Goal: Check status: Check status

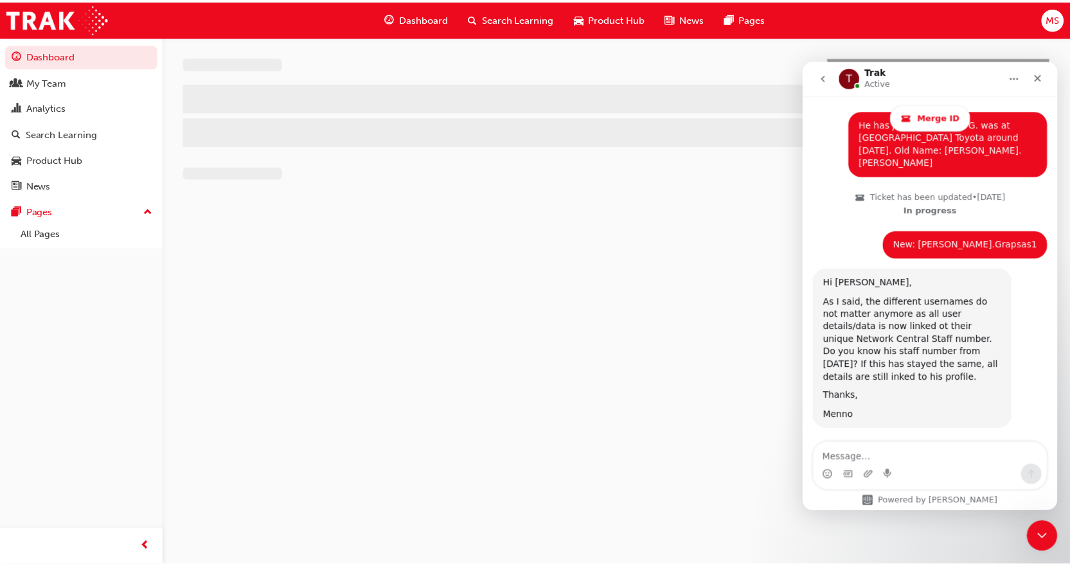
scroll to position [1161, 0]
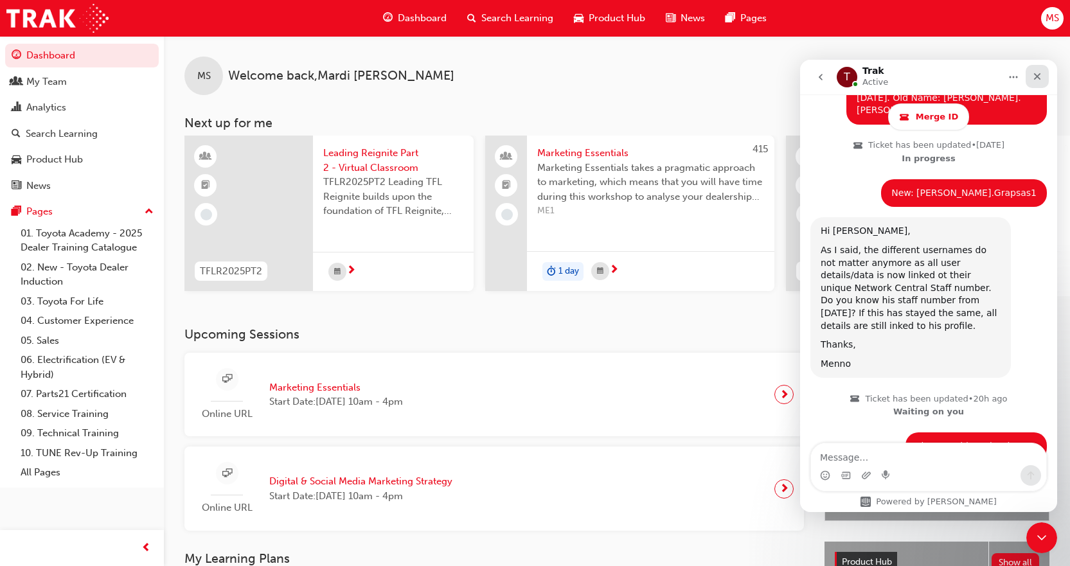
click at [1039, 71] on div "Close" at bounding box center [1037, 76] width 23 height 23
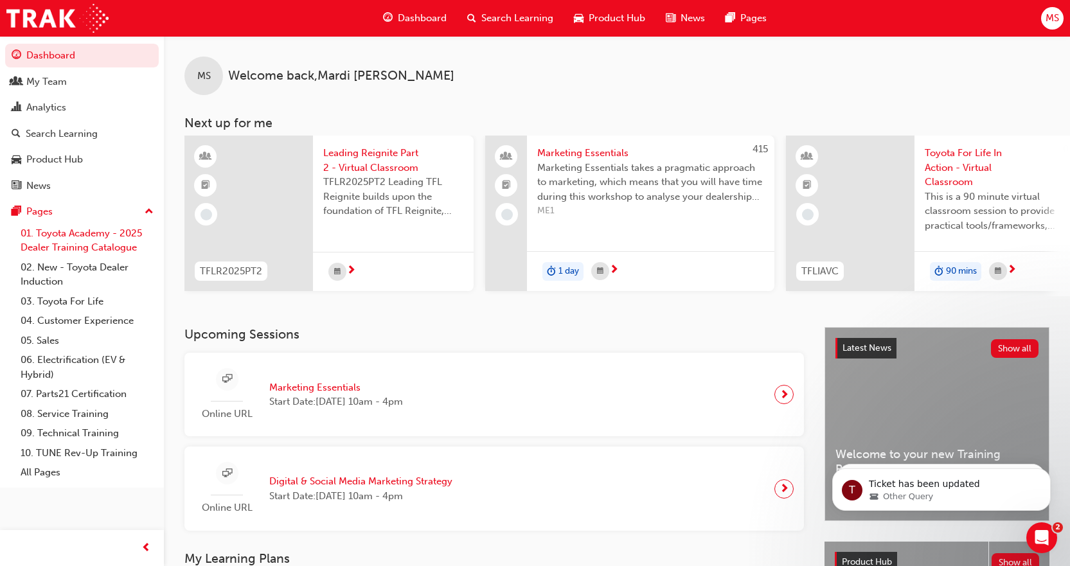
scroll to position [0, 0]
click at [52, 79] on div "My Team" at bounding box center [46, 82] width 40 height 15
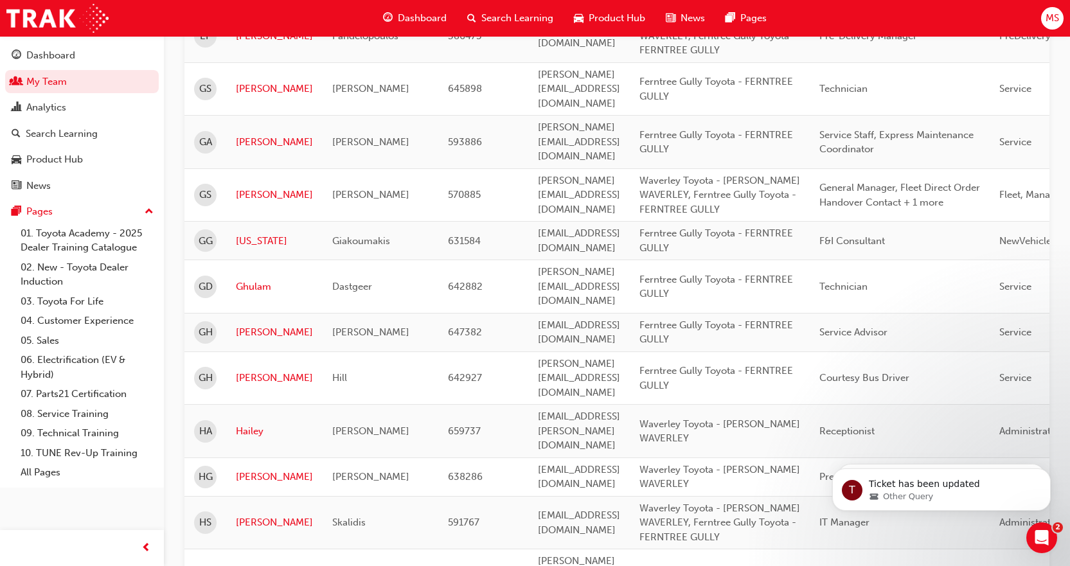
scroll to position [1781, 0]
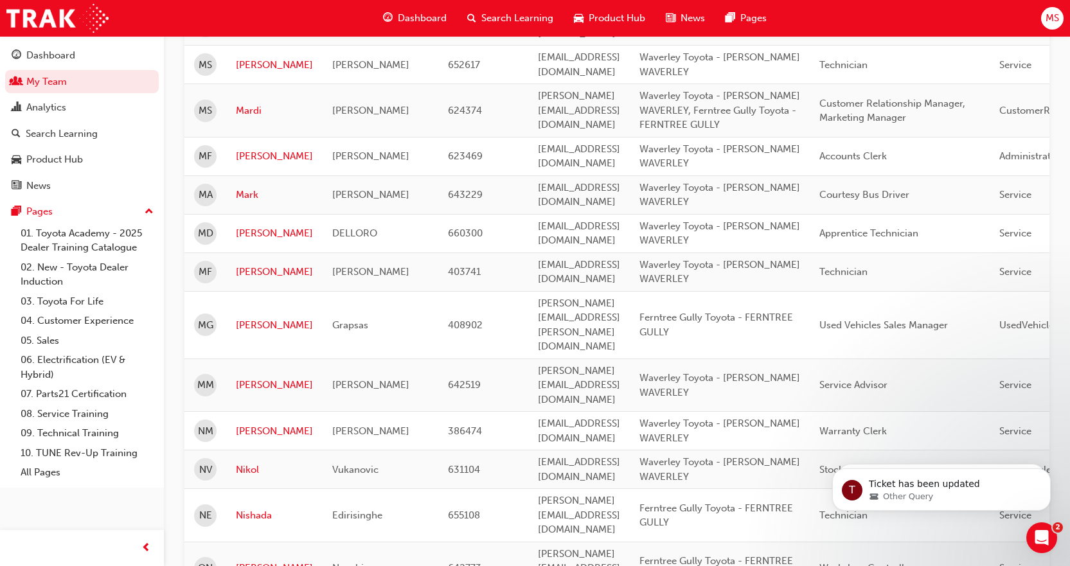
scroll to position [348, 0]
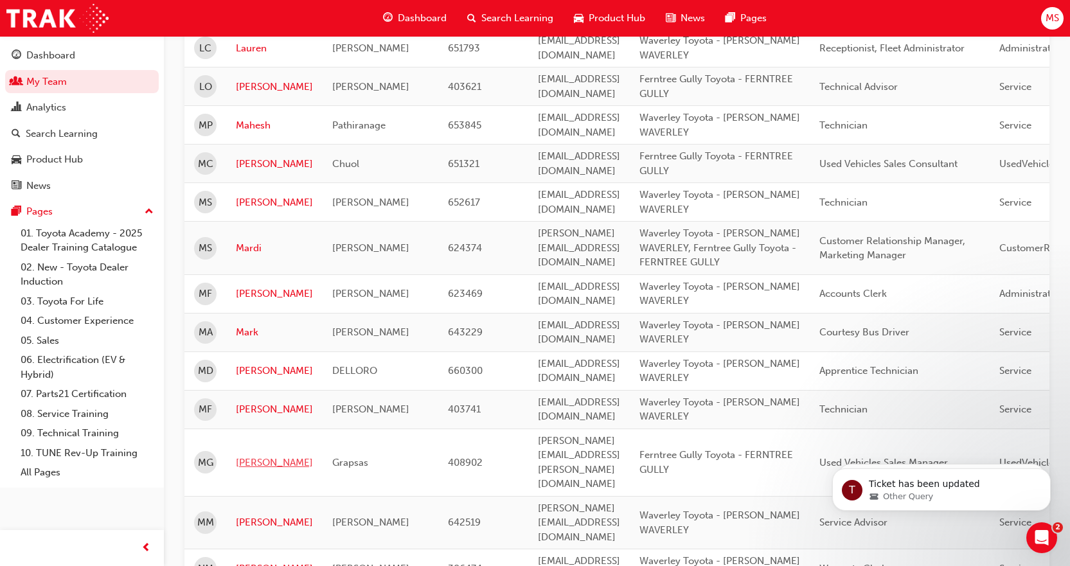
click at [258, 456] on link "[PERSON_NAME]" at bounding box center [274, 463] width 77 height 15
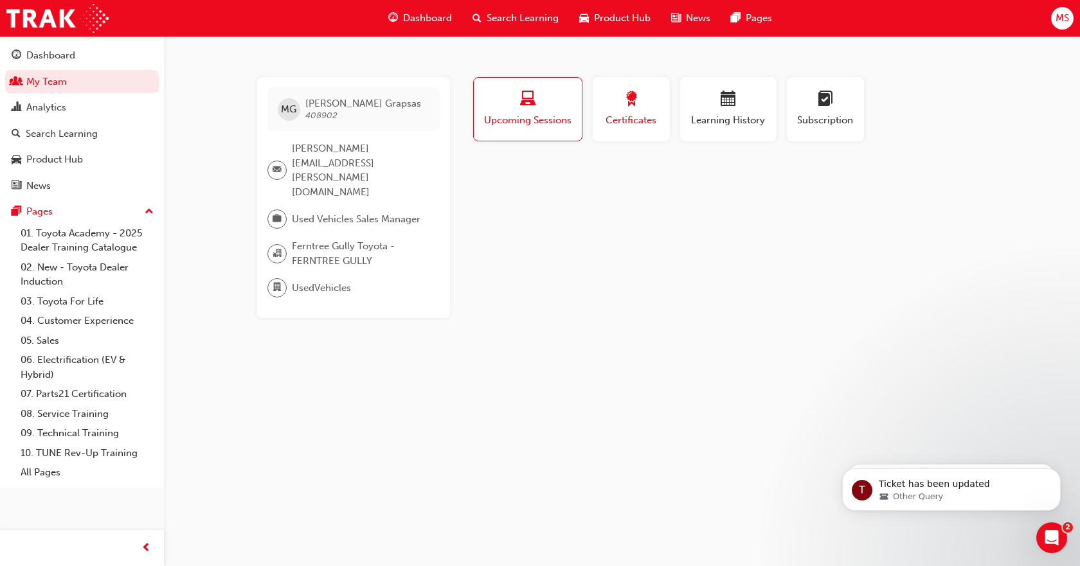
click at [632, 123] on span "Certificates" at bounding box center [631, 120] width 58 height 15
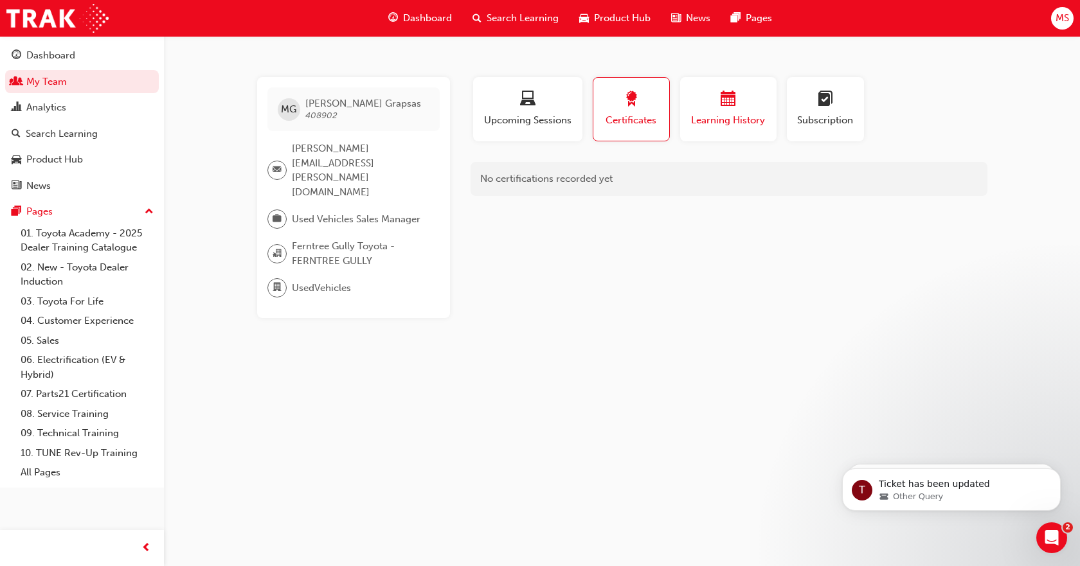
click at [708, 113] on span "Learning History" at bounding box center [728, 120] width 77 height 15
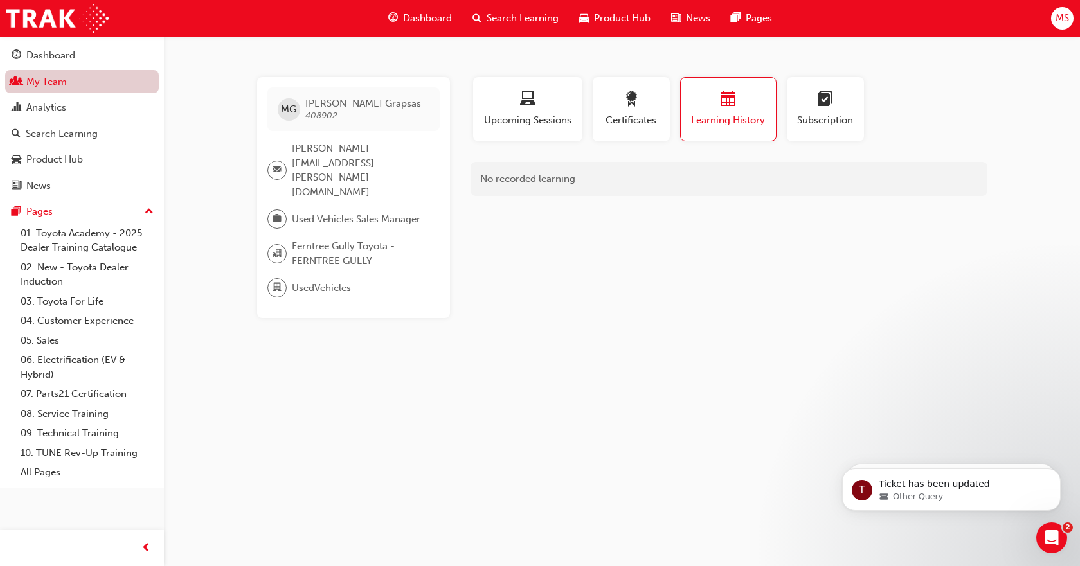
click at [51, 80] on link "My Team" at bounding box center [82, 82] width 154 height 24
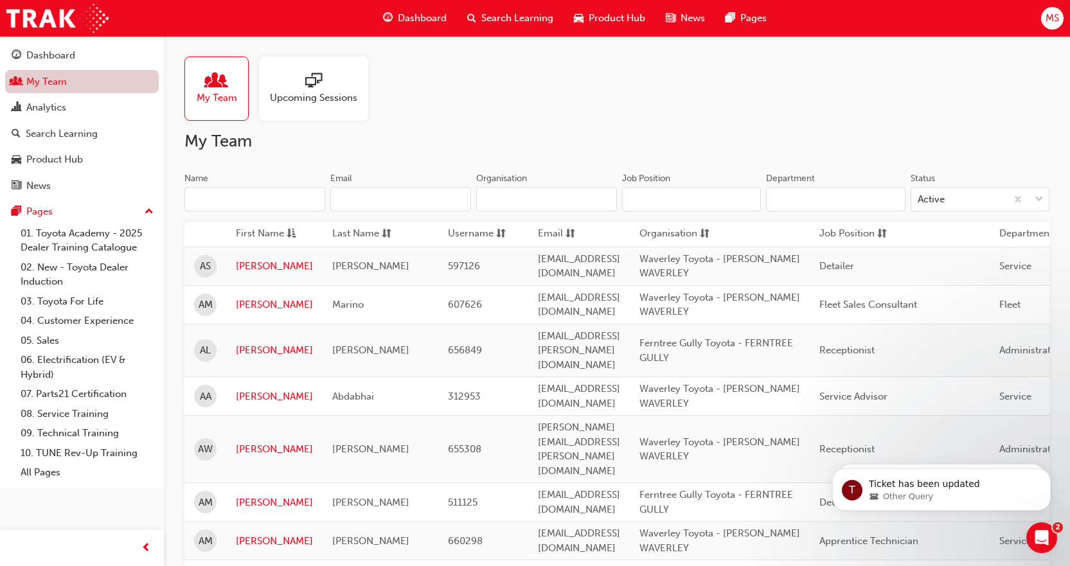
click at [51, 80] on link "My Team" at bounding box center [82, 82] width 154 height 24
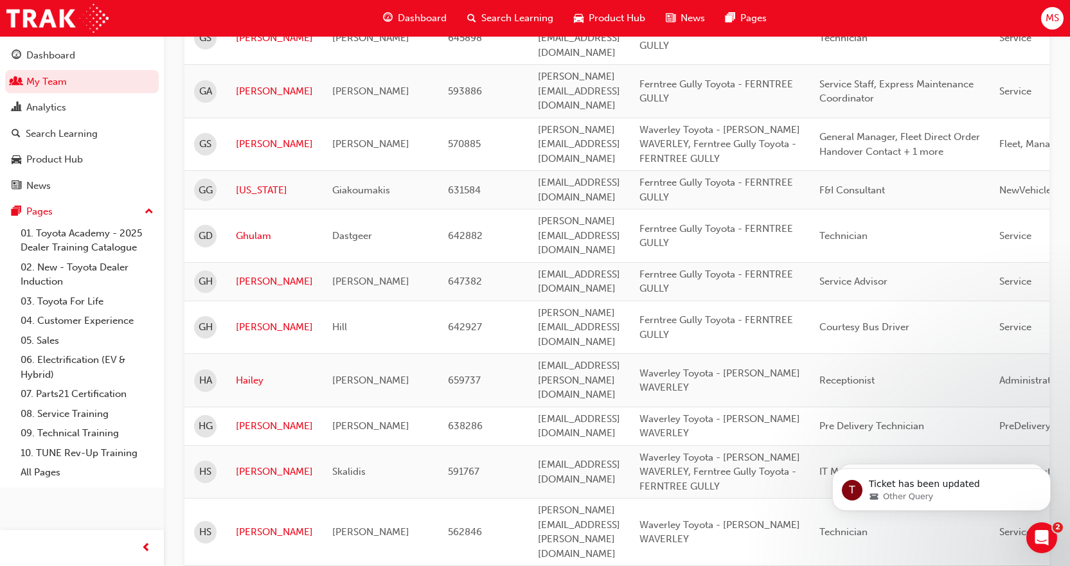
scroll to position [1781, 0]
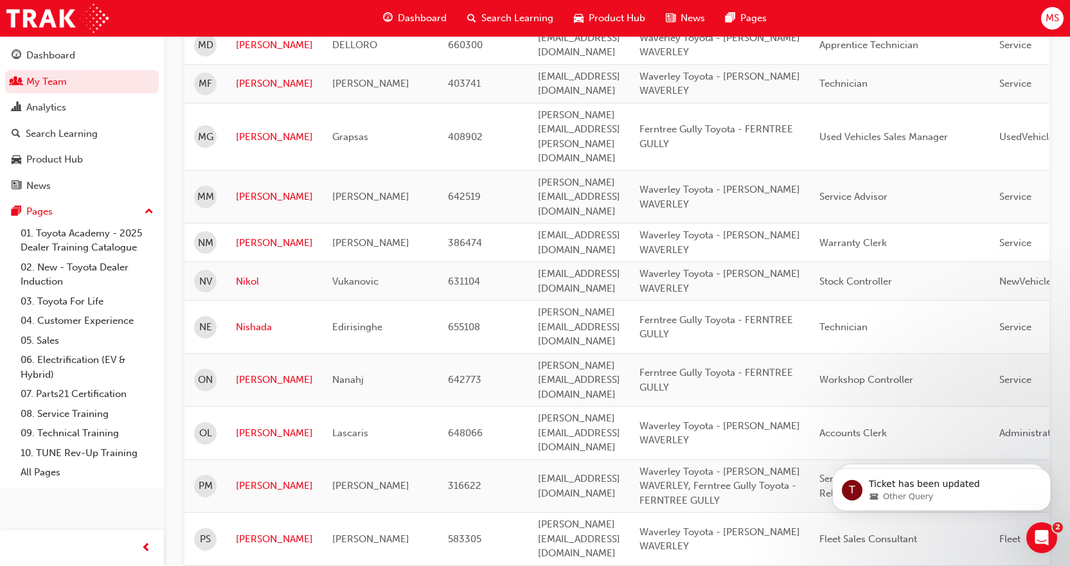
scroll to position [686, 0]
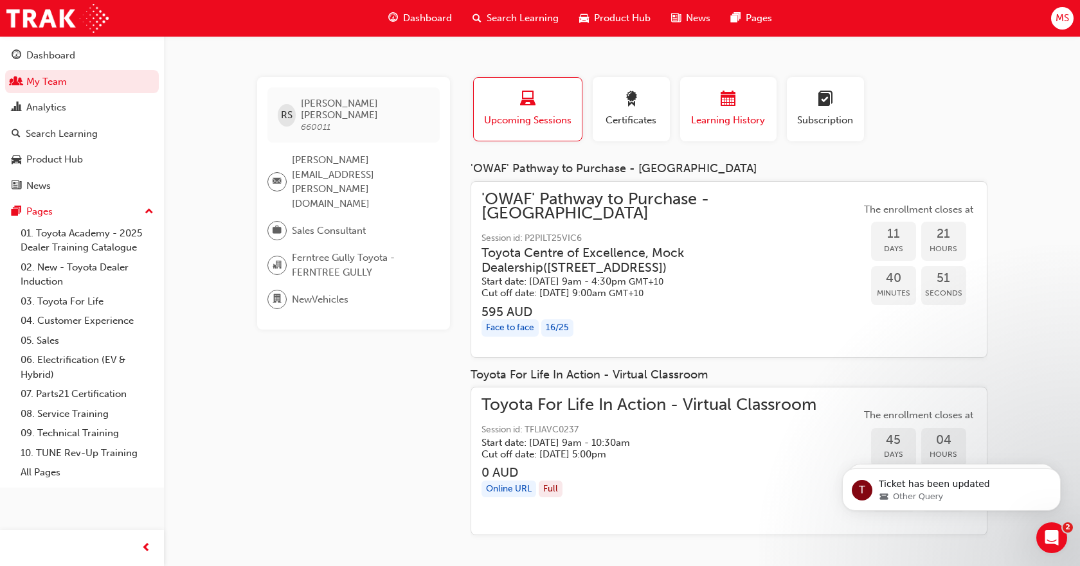
click at [694, 98] on div "button" at bounding box center [728, 101] width 77 height 20
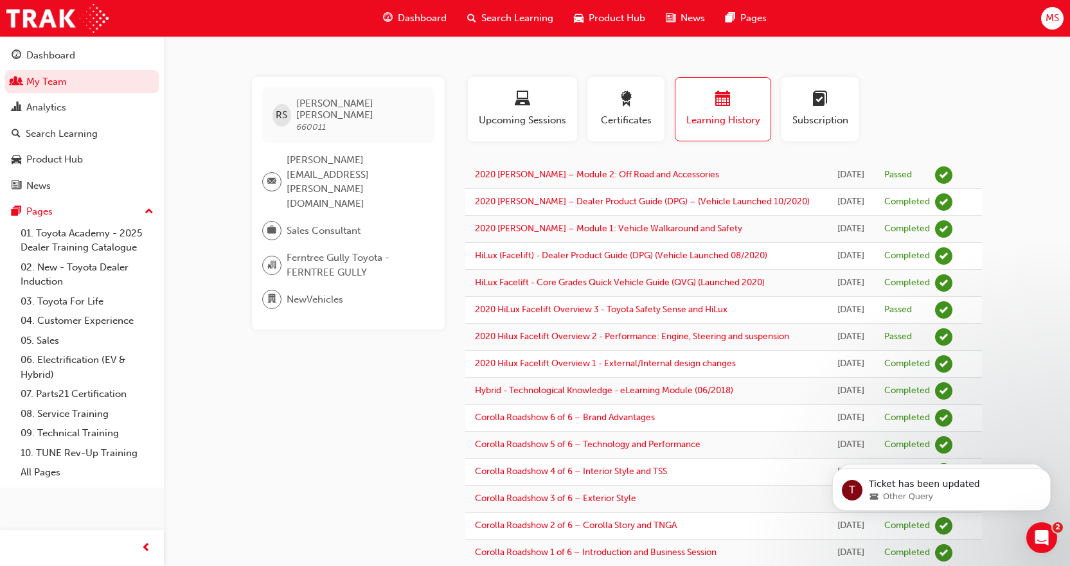
click at [506, 10] on div "Search Learning" at bounding box center [510, 18] width 107 height 26
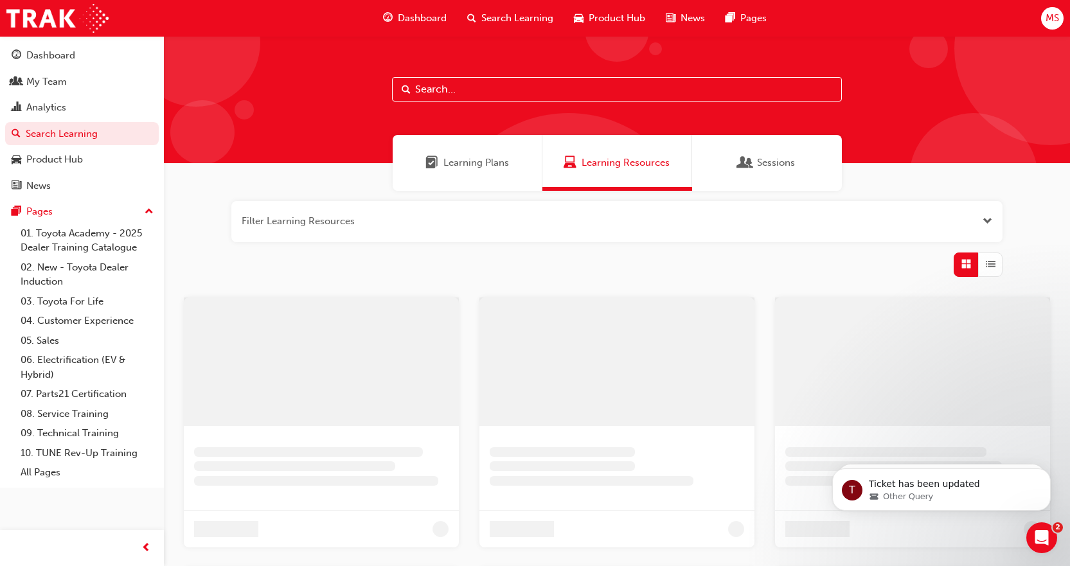
click at [434, 97] on input "text" at bounding box center [617, 89] width 450 height 24
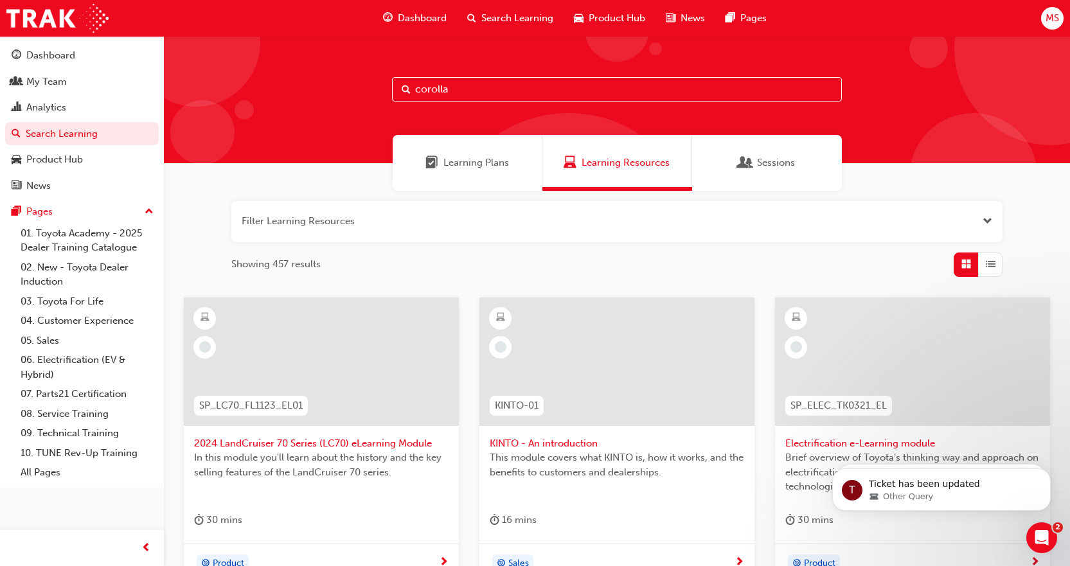
type input "corolla"
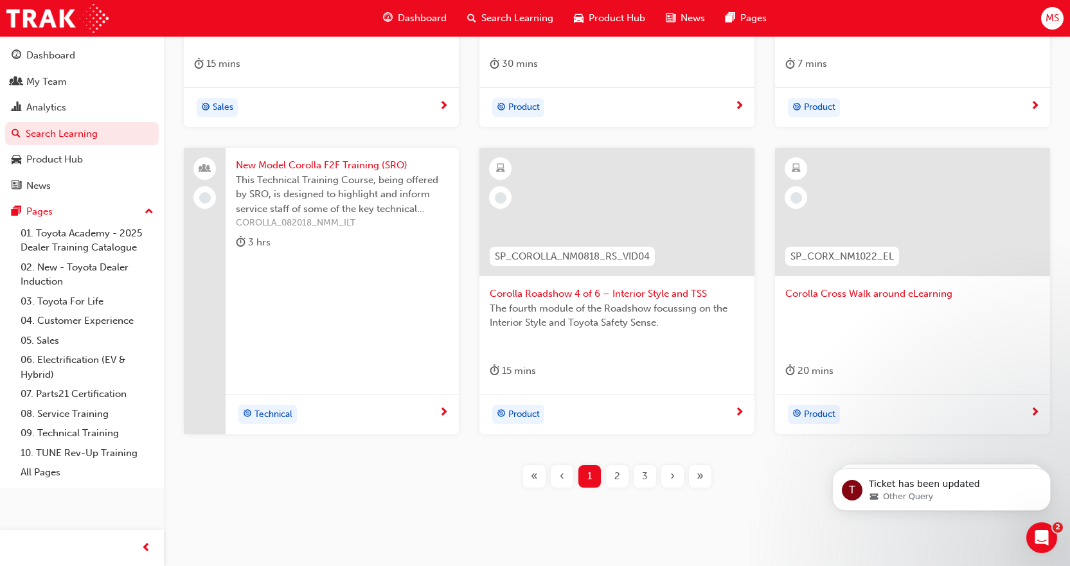
scroll to position [482, 0]
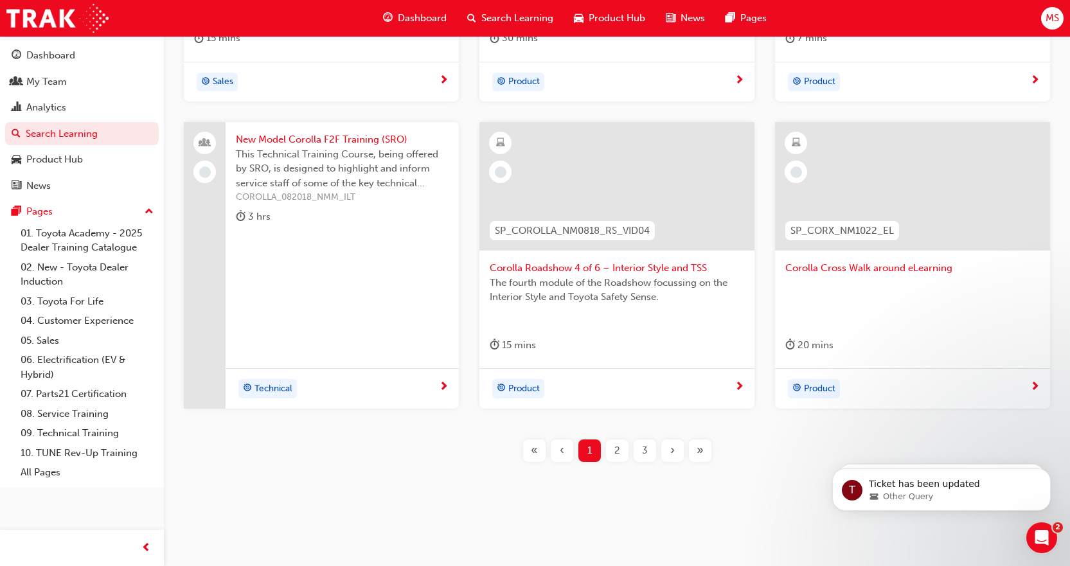
click at [615, 449] on span "2" at bounding box center [617, 450] width 6 height 15
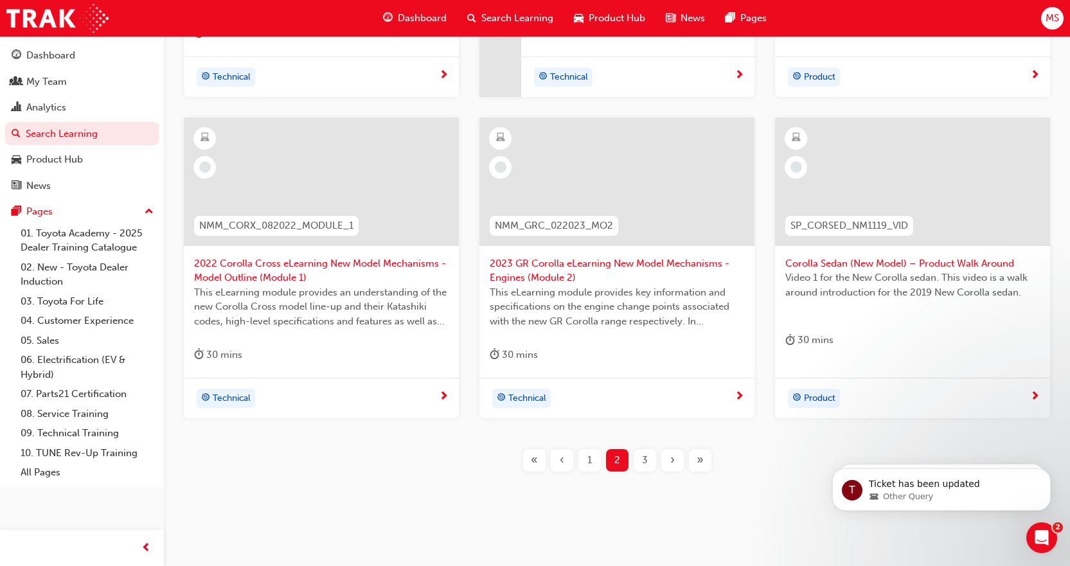
scroll to position [511, 0]
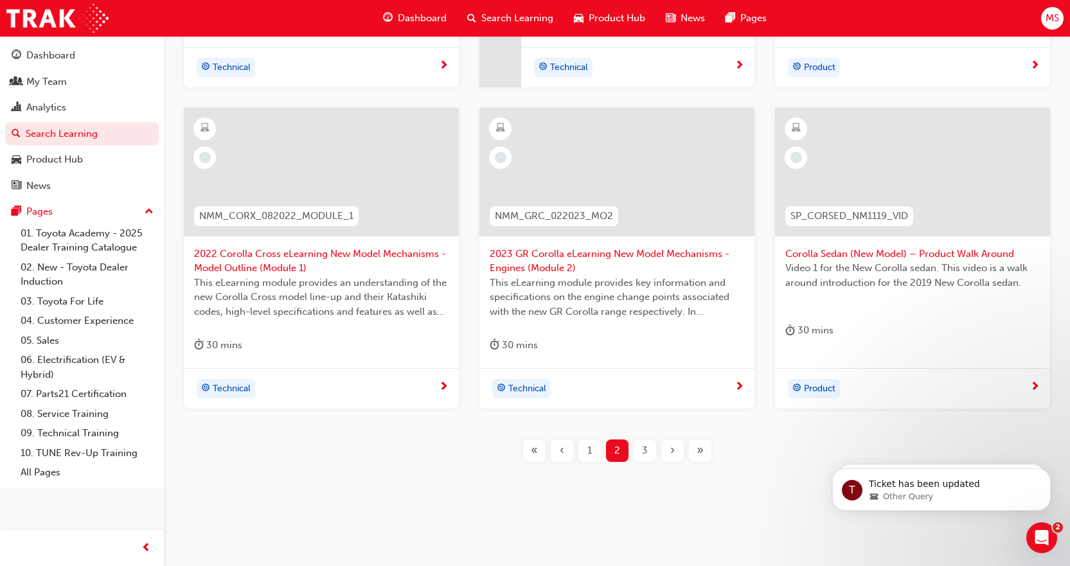
click at [642, 452] on span "3" at bounding box center [645, 450] width 6 height 15
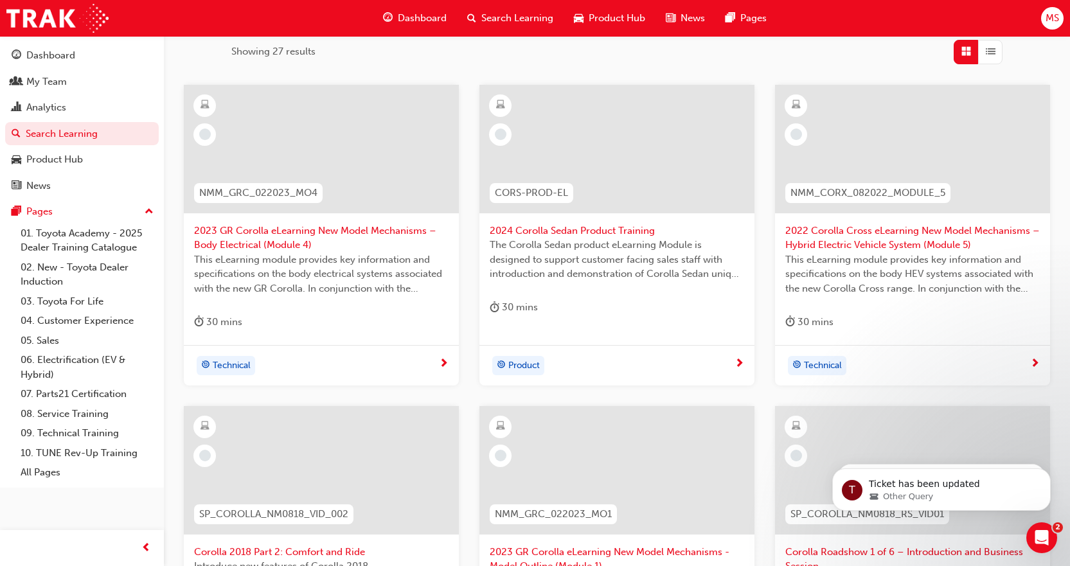
scroll to position [289, 0]
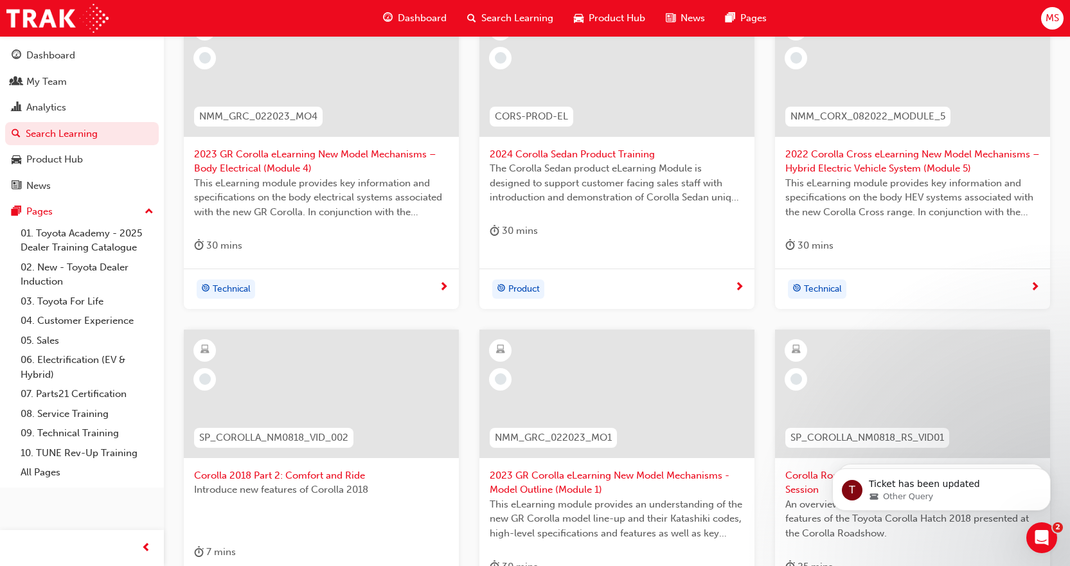
scroll to position [511, 0]
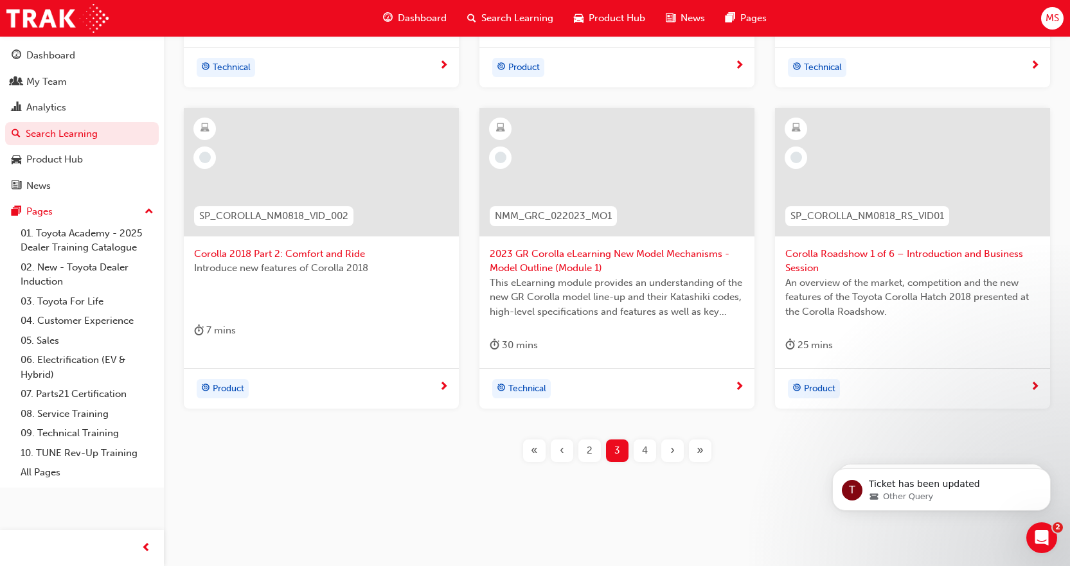
scroll to position [482, 0]
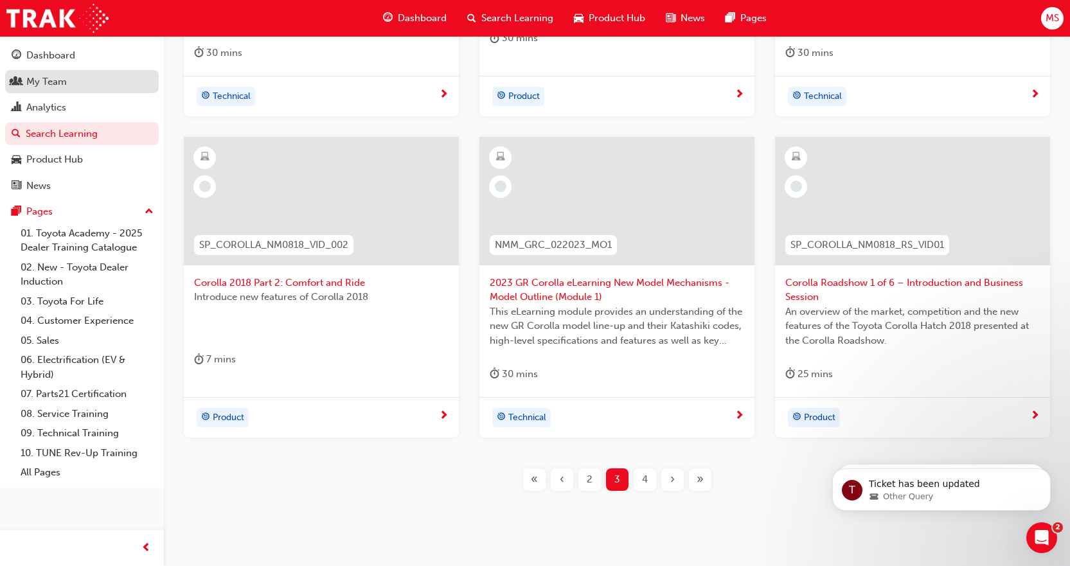
click at [46, 71] on link "My Team" at bounding box center [82, 82] width 154 height 24
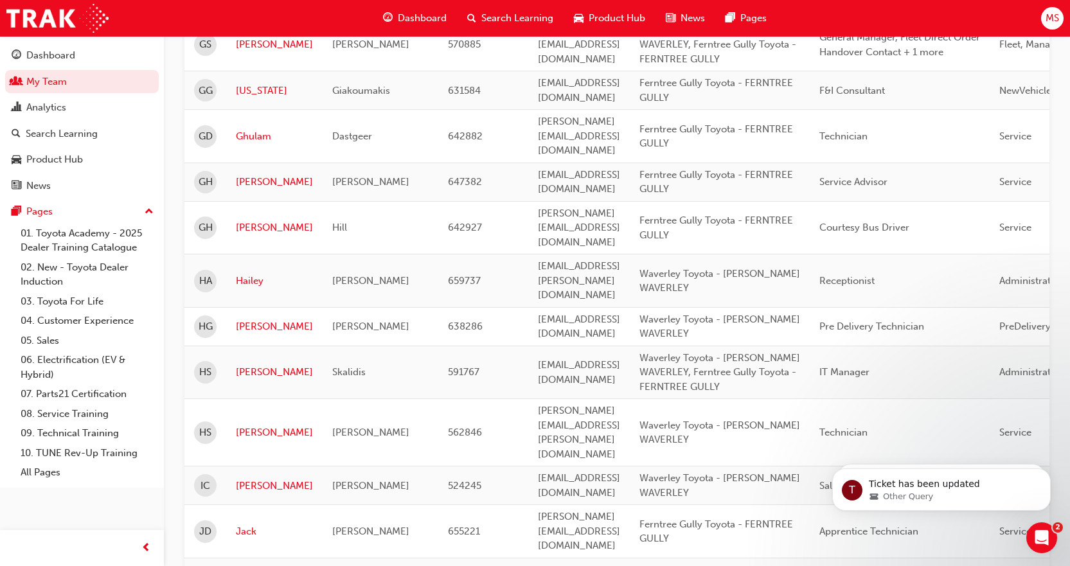
scroll to position [1719, 0]
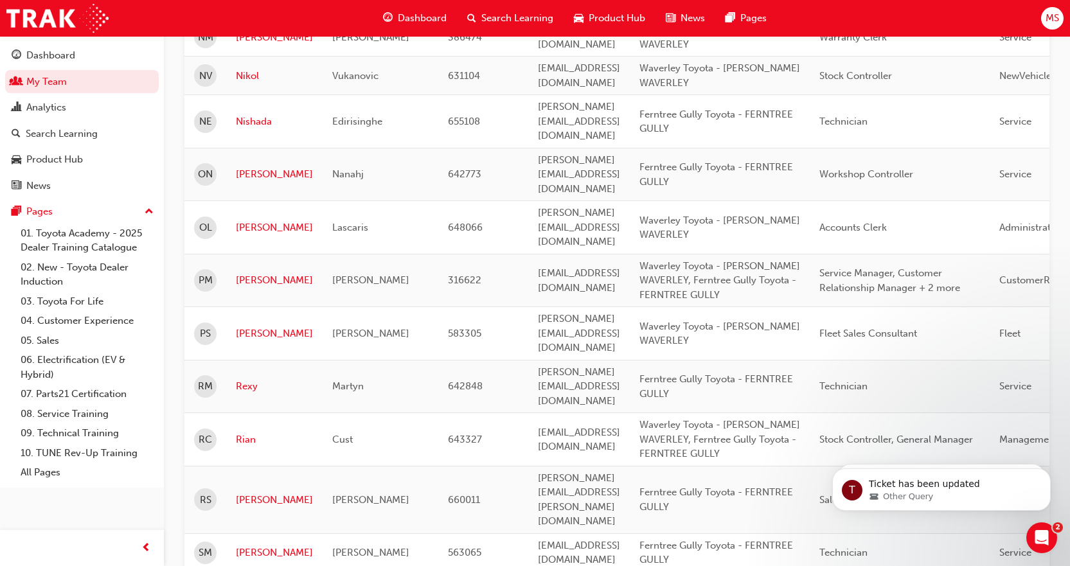
scroll to position [686, 0]
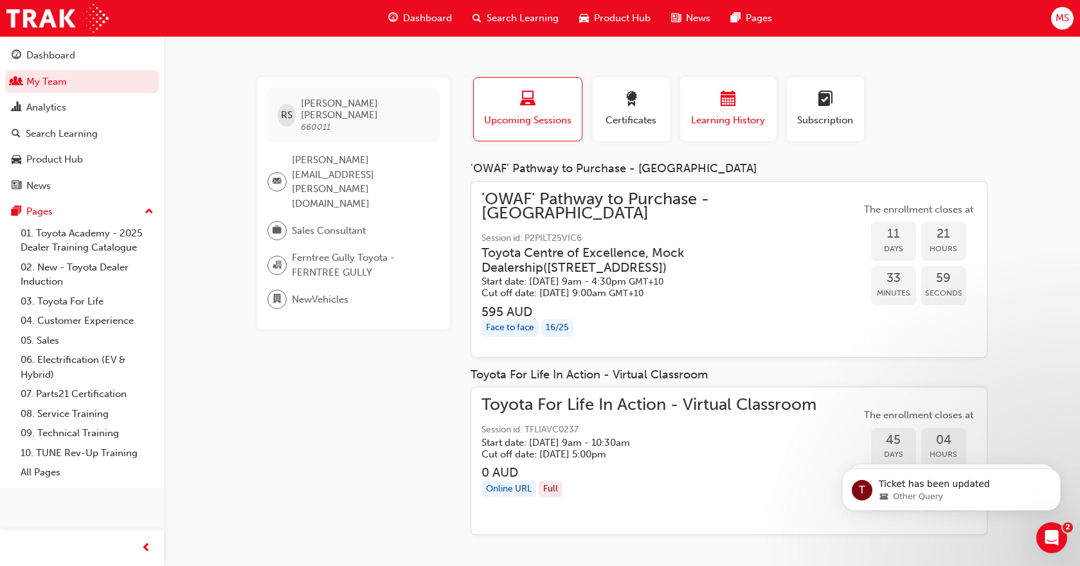
click at [721, 109] on span "calendar-icon" at bounding box center [727, 99] width 15 height 17
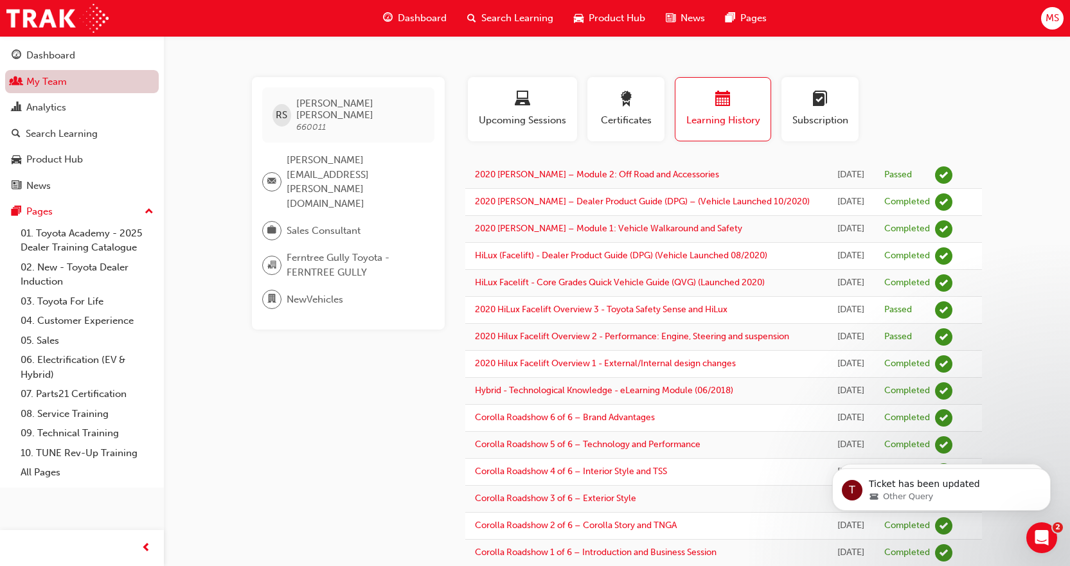
click at [44, 78] on link "My Team" at bounding box center [82, 82] width 154 height 24
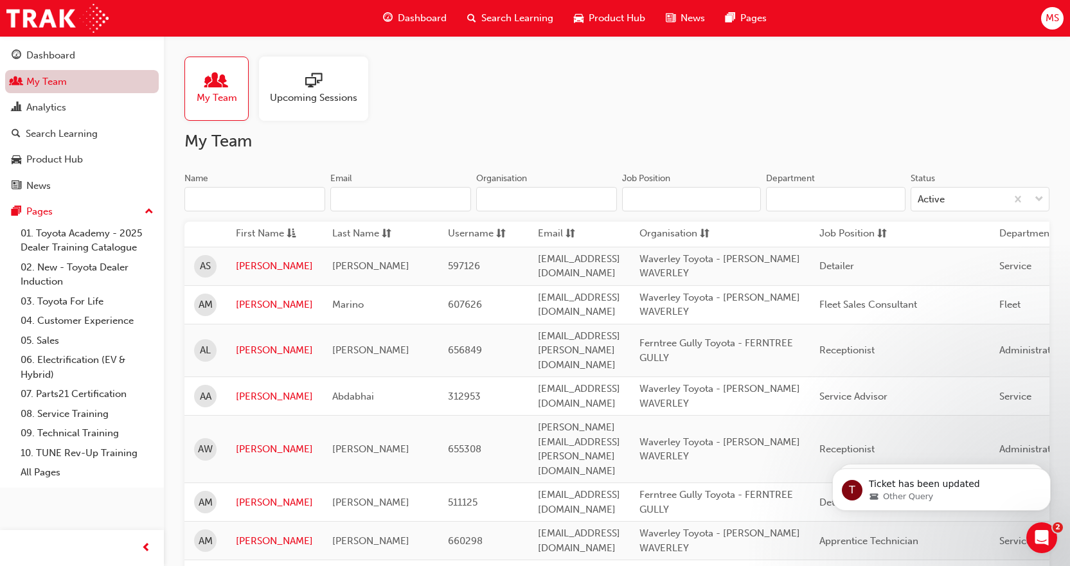
click at [44, 78] on link "My Team" at bounding box center [82, 82] width 154 height 24
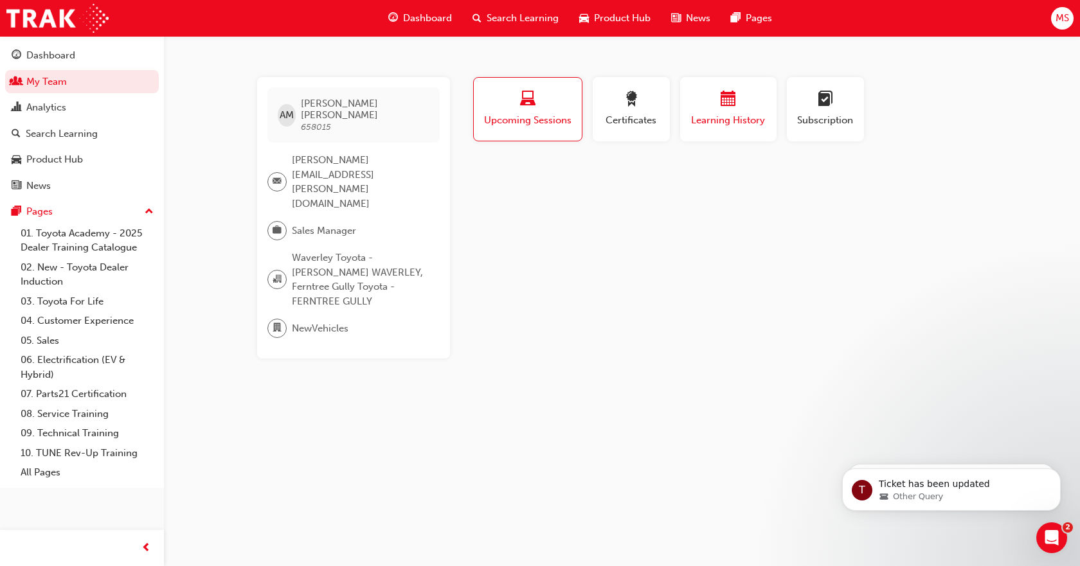
click at [735, 113] on span "Learning History" at bounding box center [728, 120] width 77 height 15
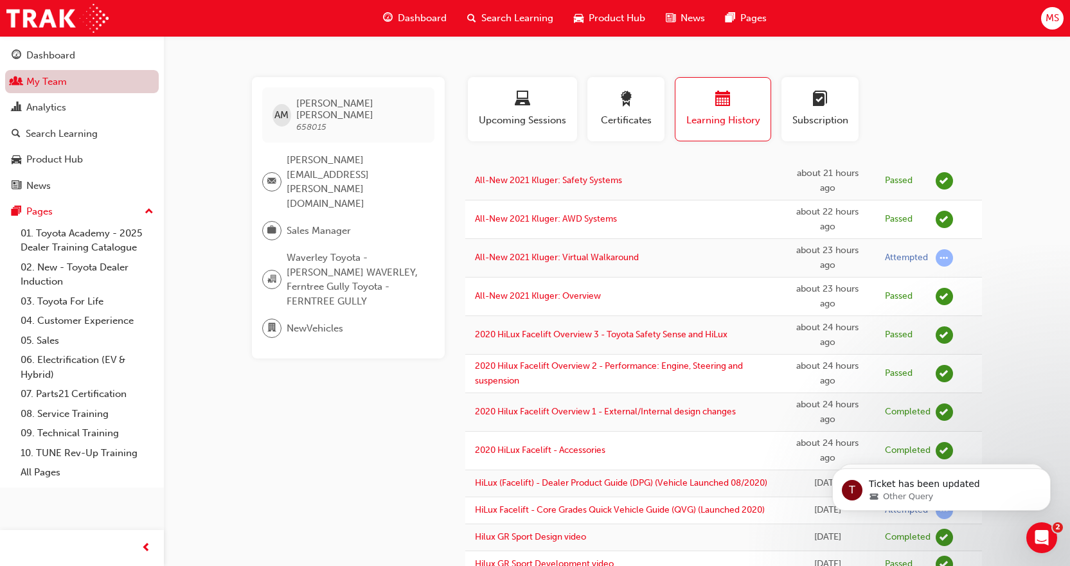
click at [38, 78] on link "My Team" at bounding box center [82, 82] width 154 height 24
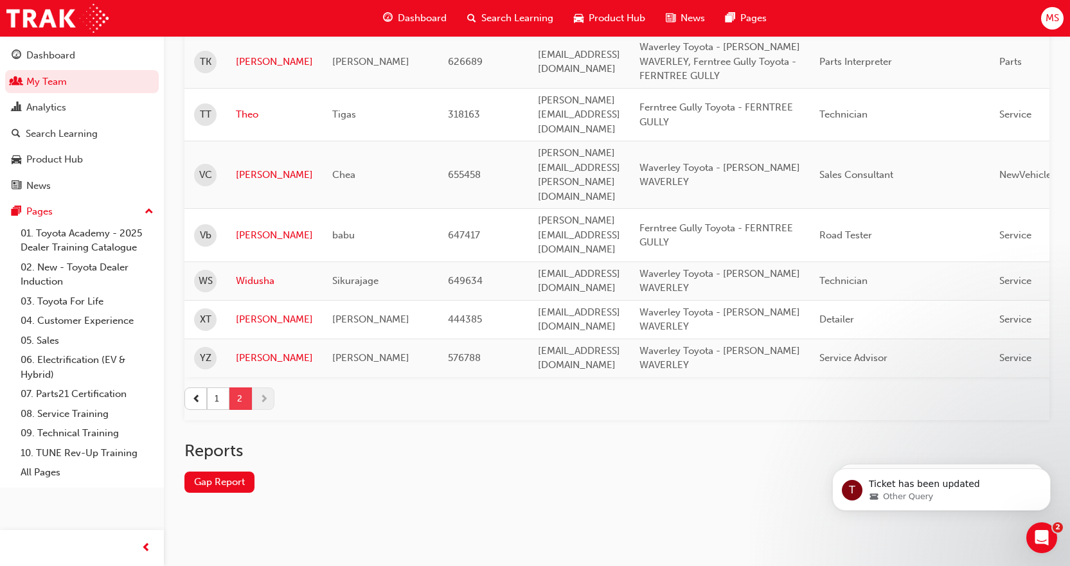
scroll to position [1248, 0]
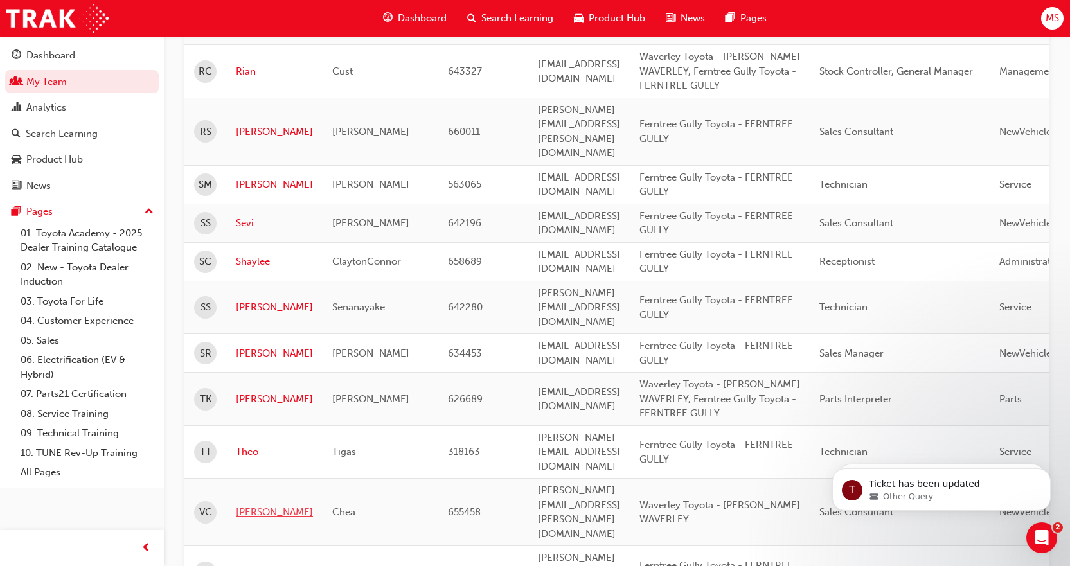
click at [257, 505] on link "[PERSON_NAME]" at bounding box center [274, 512] width 77 height 15
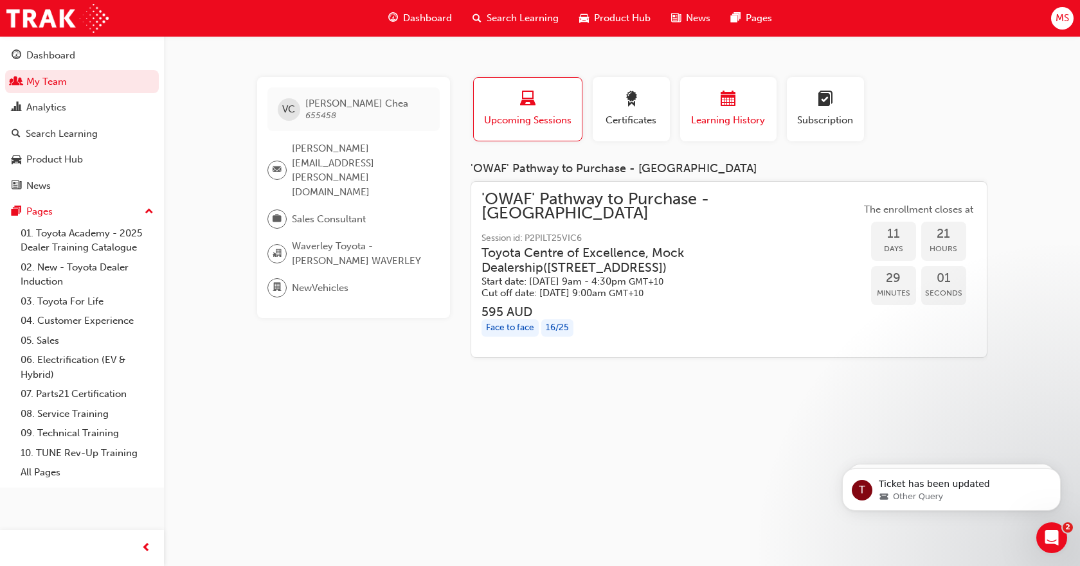
click at [741, 105] on div "button" at bounding box center [728, 101] width 77 height 20
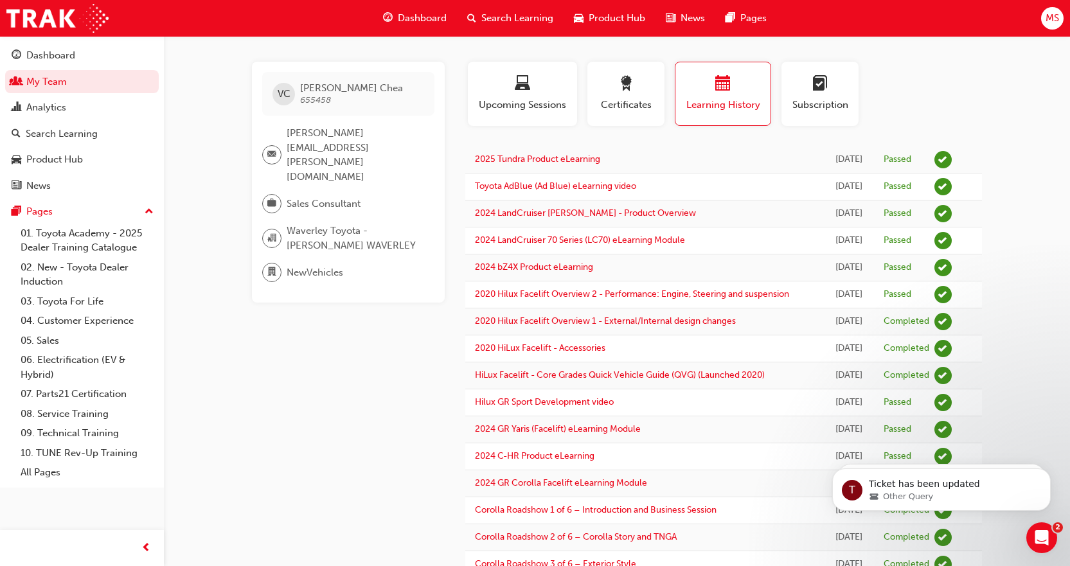
scroll to position [80, 0]
